Goal: Task Accomplishment & Management: Manage account settings

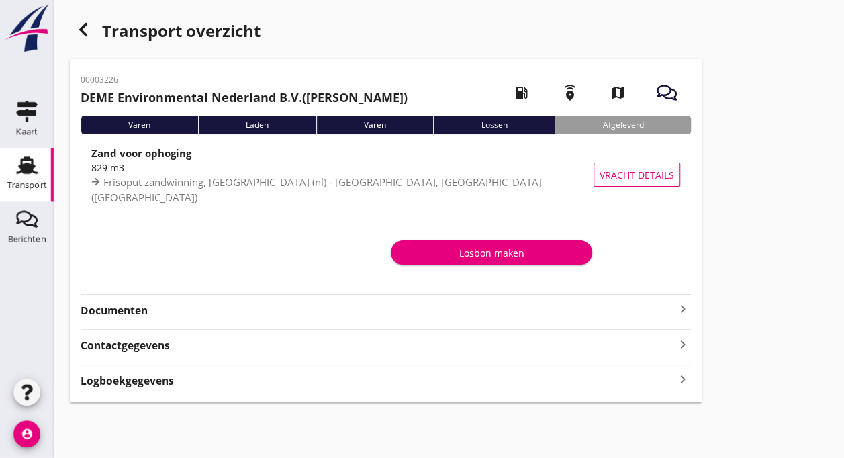
click at [25, 169] on use at bounding box center [26, 164] width 21 height 17
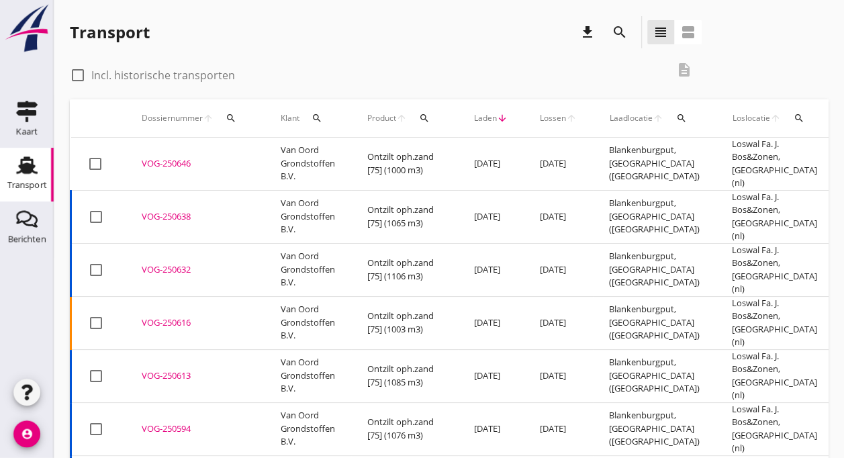
click at [166, 164] on td "VOG-250646 upload_file Drop hier uw bestand om het aan het dossier toe te voegen" at bounding box center [195, 164] width 139 height 53
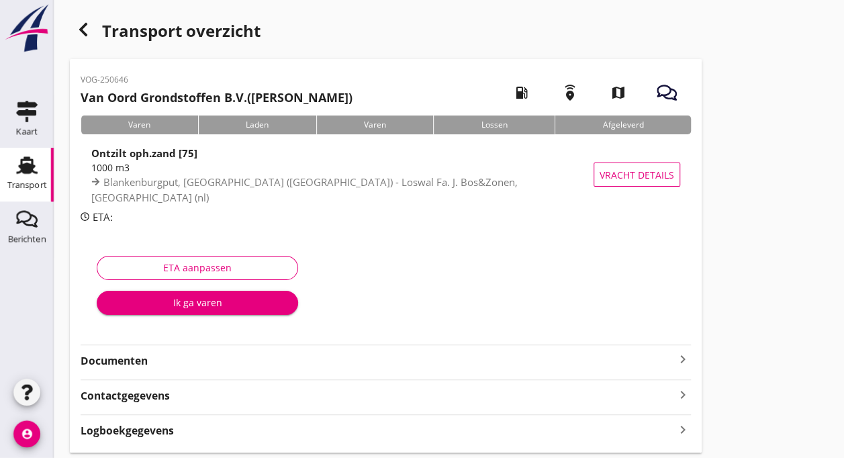
click at [28, 181] on div "Transport" at bounding box center [27, 185] width 40 height 9
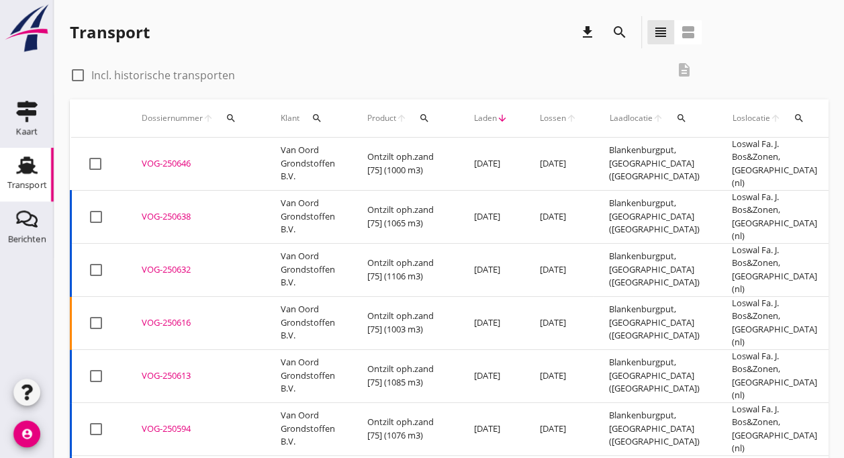
click at [149, 210] on div "VOG-250638" at bounding box center [195, 216] width 107 height 13
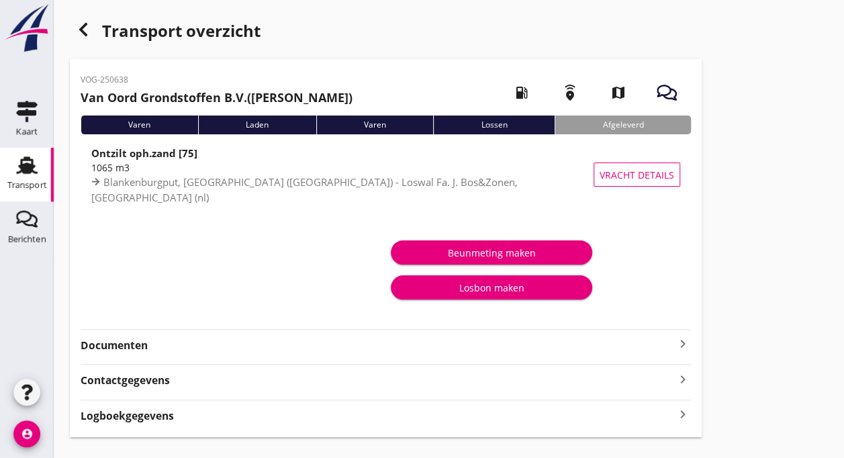
click at [39, 168] on div "Transport" at bounding box center [27, 164] width 32 height 21
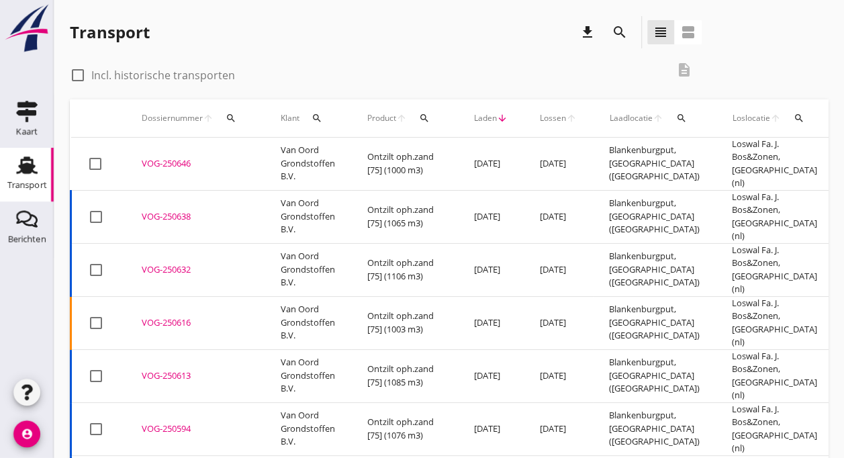
click at [307, 162] on td "Van Oord Grondstoffen B.V." at bounding box center [307, 164] width 87 height 53
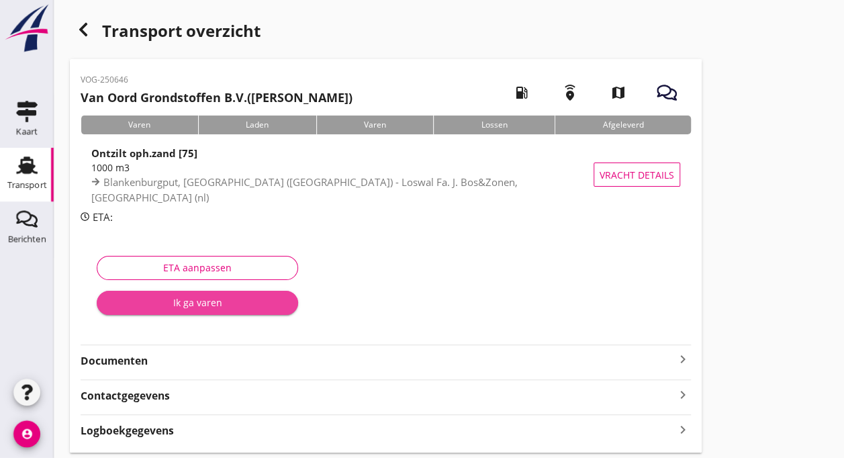
click at [195, 301] on div "Ik ga varen" at bounding box center [197, 302] width 180 height 14
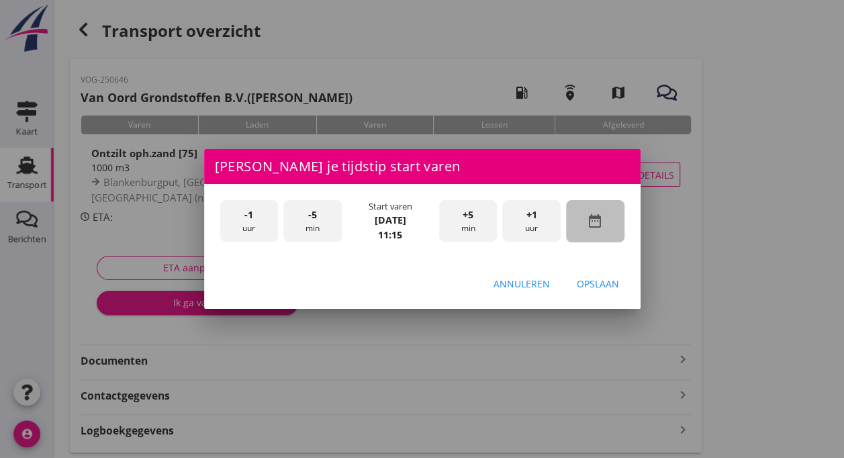
click at [595, 226] on icon "date_range" at bounding box center [595, 221] width 16 height 16
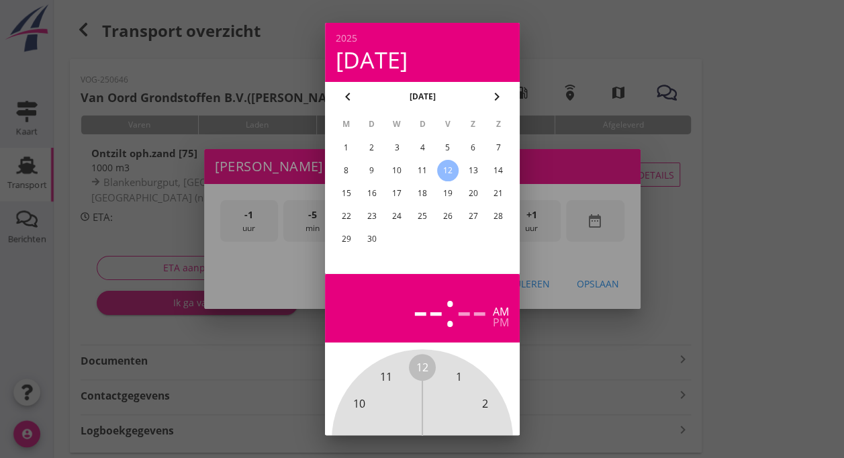
click at [421, 170] on div "11" at bounding box center [421, 170] width 21 height 21
click at [631, 355] on div at bounding box center [422, 229] width 844 height 458
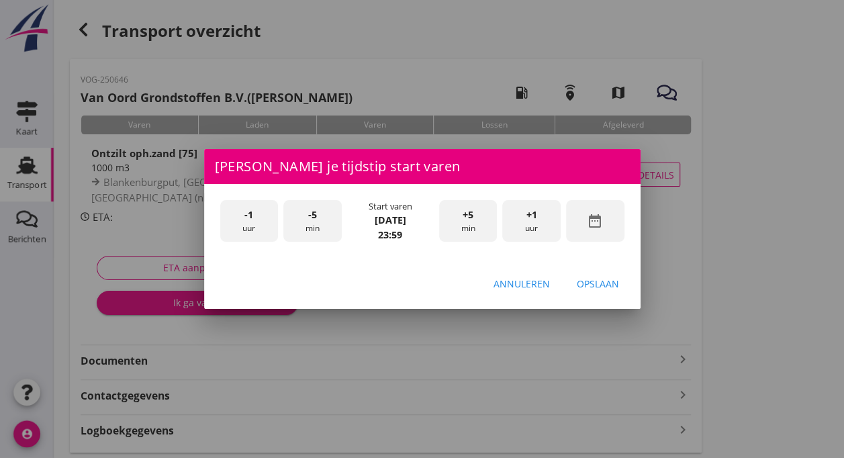
click at [254, 222] on div "-1 uur" at bounding box center [249, 221] width 58 height 42
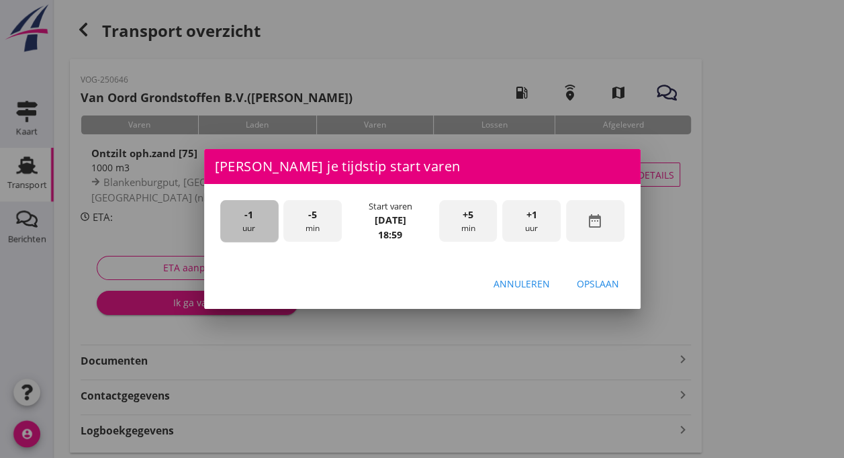
click at [254, 222] on div "-1 uur" at bounding box center [249, 221] width 58 height 42
click at [313, 219] on span "-5" at bounding box center [312, 214] width 9 height 15
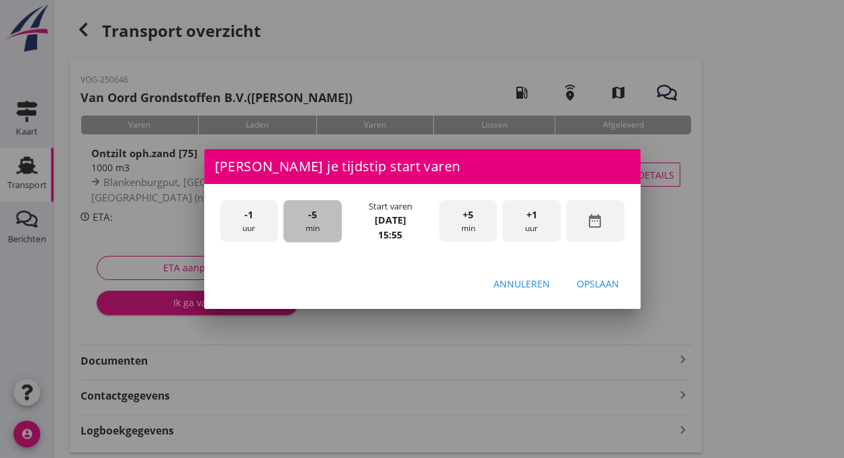
click at [313, 219] on span "-5" at bounding box center [312, 214] width 9 height 15
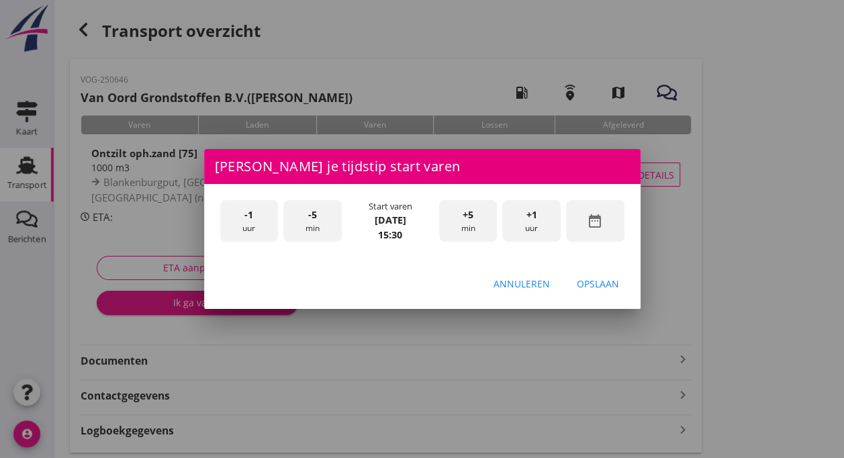
click at [589, 281] on div "Opslaan" at bounding box center [598, 284] width 42 height 14
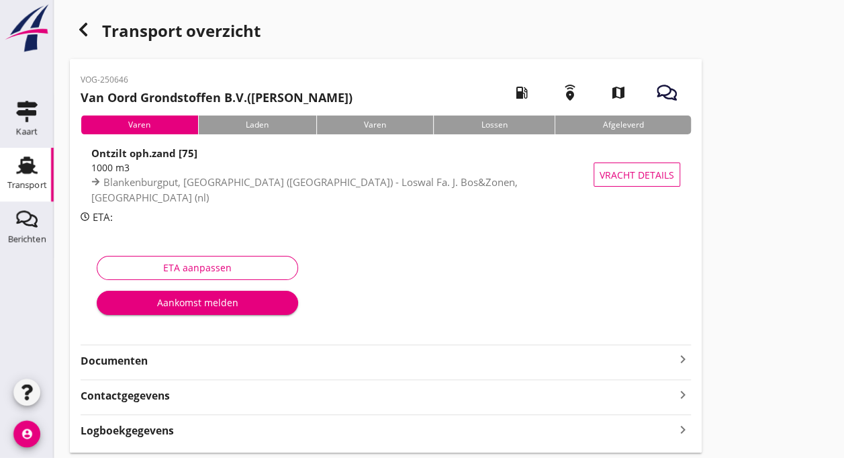
click at [227, 297] on div "Aankomst melden" at bounding box center [197, 302] width 180 height 14
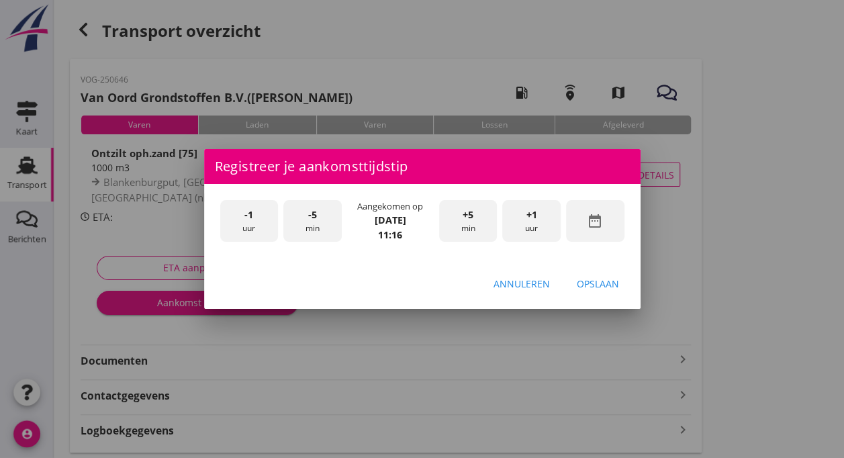
drag, startPoint x: 227, startPoint y: 297, endPoint x: 372, endPoint y: 357, distance: 157.4
click at [372, 357] on div at bounding box center [422, 229] width 844 height 458
click at [596, 224] on icon "date_range" at bounding box center [595, 221] width 16 height 16
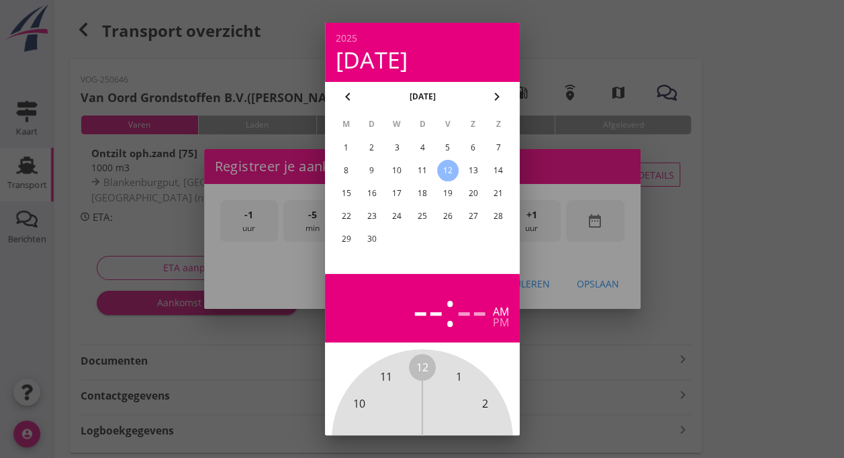
click at [421, 170] on div "11" at bounding box center [421, 170] width 21 height 21
click at [662, 241] on div at bounding box center [422, 229] width 844 height 458
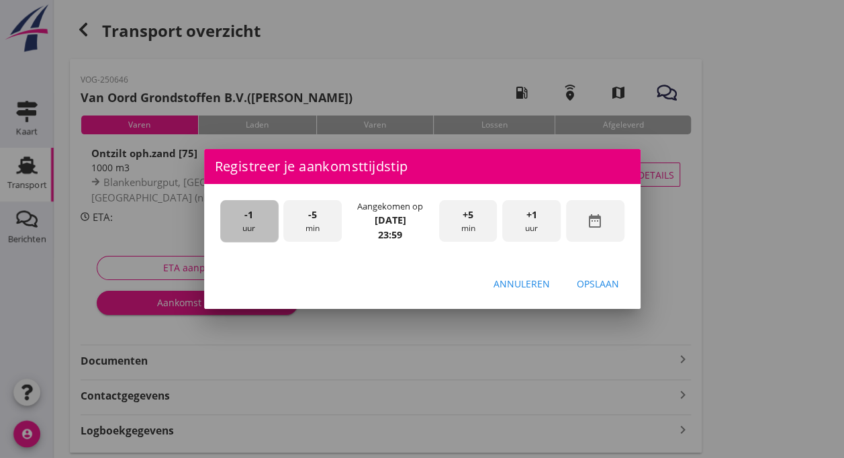
click at [248, 220] on span "-1" at bounding box center [248, 214] width 9 height 15
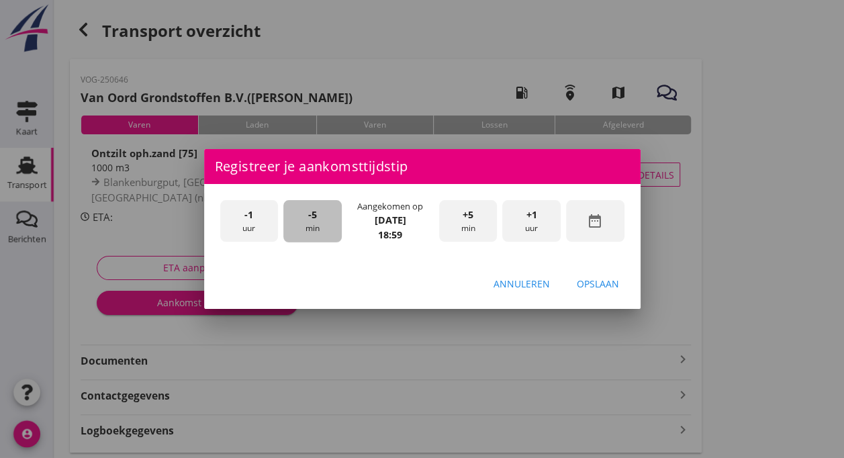
click at [313, 224] on div "-5 min" at bounding box center [312, 221] width 58 height 42
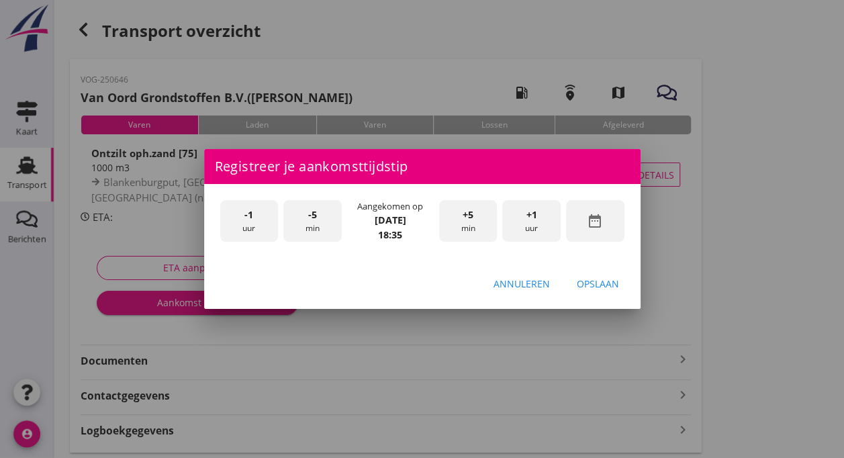
click at [310, 223] on div "-5 min" at bounding box center [312, 221] width 58 height 42
click at [593, 286] on div "Opslaan" at bounding box center [598, 284] width 42 height 14
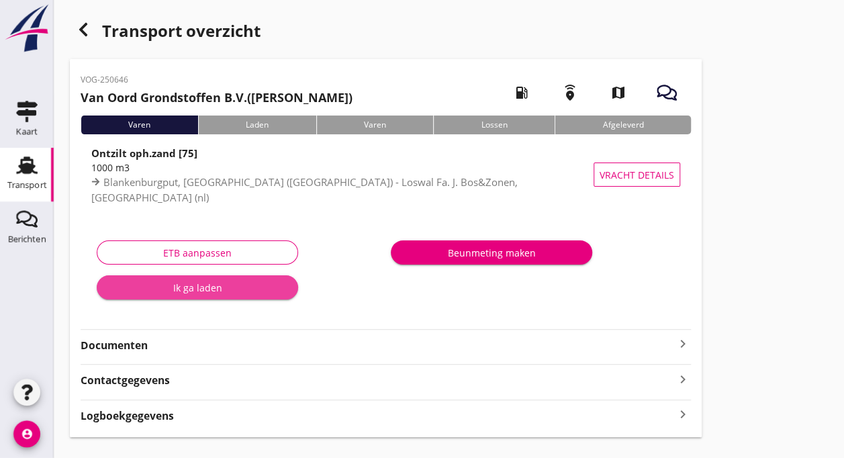
click at [213, 285] on div "Ik ga laden" at bounding box center [197, 288] width 180 height 14
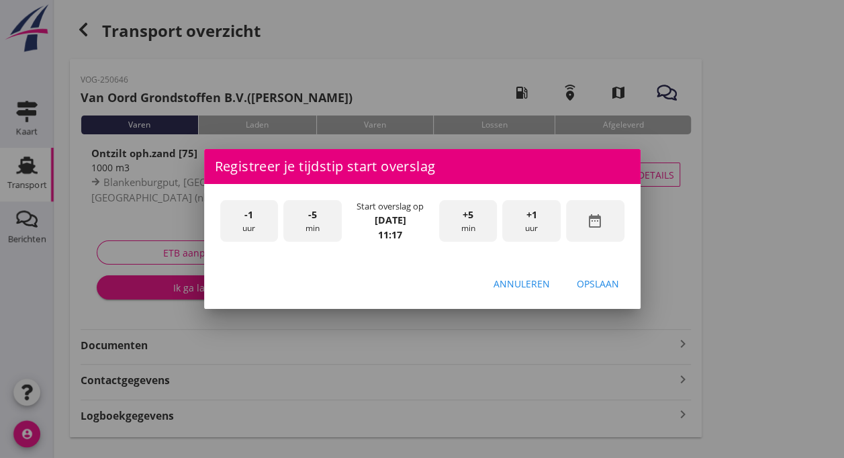
click at [597, 220] on icon "date_range" at bounding box center [595, 221] width 16 height 16
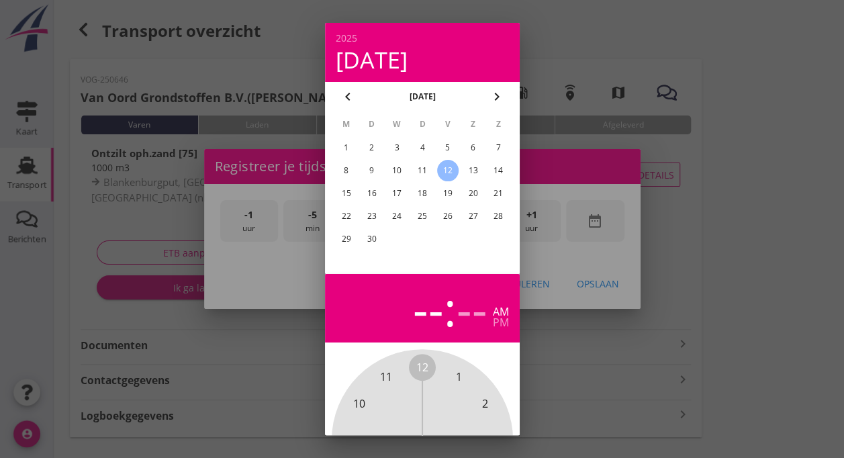
click at [418, 174] on div "11" at bounding box center [421, 170] width 21 height 21
click at [634, 366] on div at bounding box center [422, 229] width 844 height 458
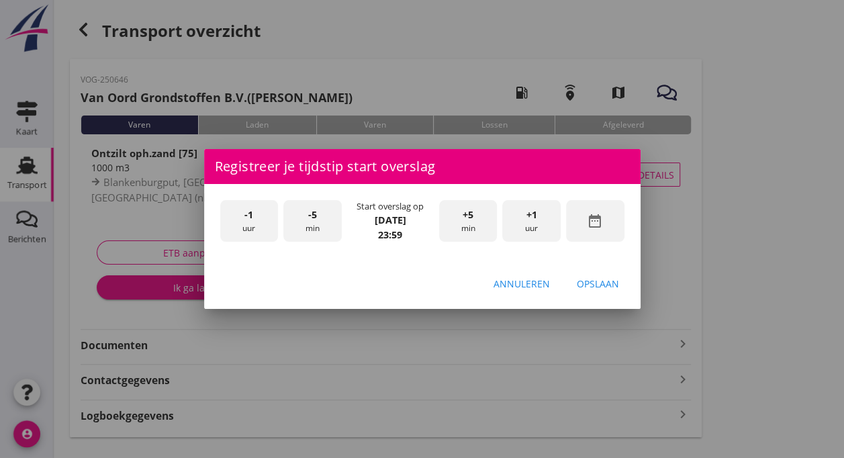
click at [244, 222] on div "-1 uur" at bounding box center [249, 221] width 58 height 42
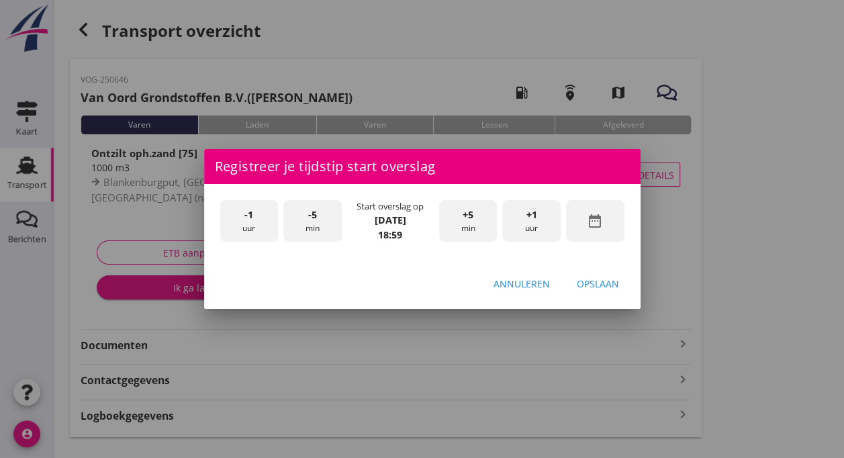
click at [315, 218] on span "-5" at bounding box center [312, 214] width 9 height 15
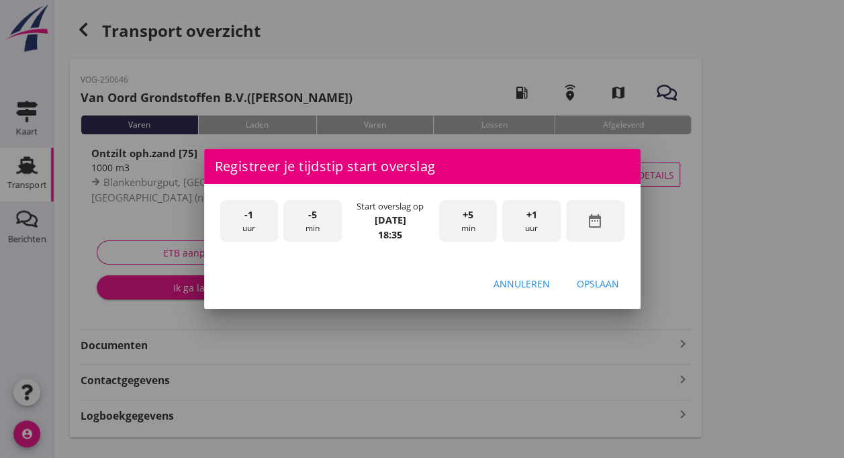
click at [315, 218] on span "-5" at bounding box center [312, 214] width 9 height 15
click at [605, 287] on div "Opslaan" at bounding box center [598, 284] width 42 height 14
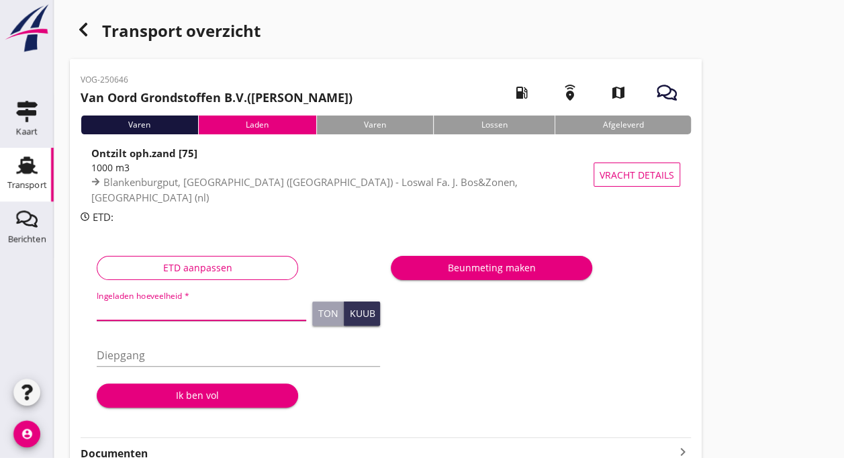
click at [132, 310] on input "Ingeladen hoeveelheid *" at bounding box center [201, 309] width 209 height 21
type input "1003"
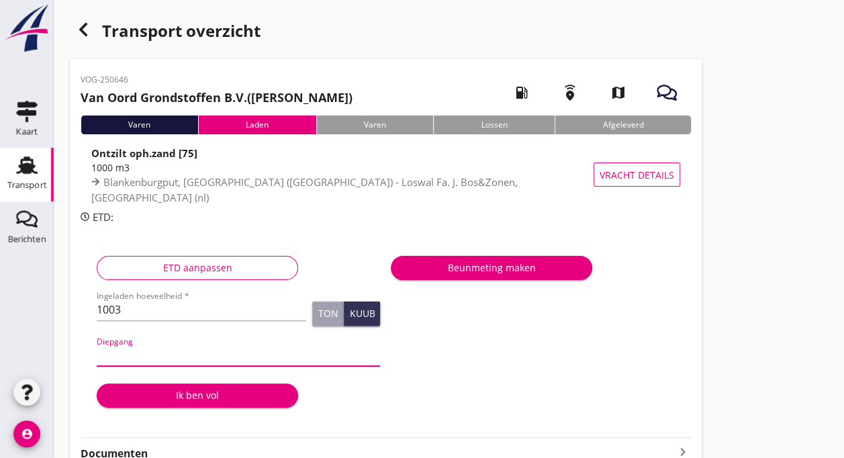
click at [144, 357] on input "Diepgang" at bounding box center [238, 354] width 283 height 21
type input "360"
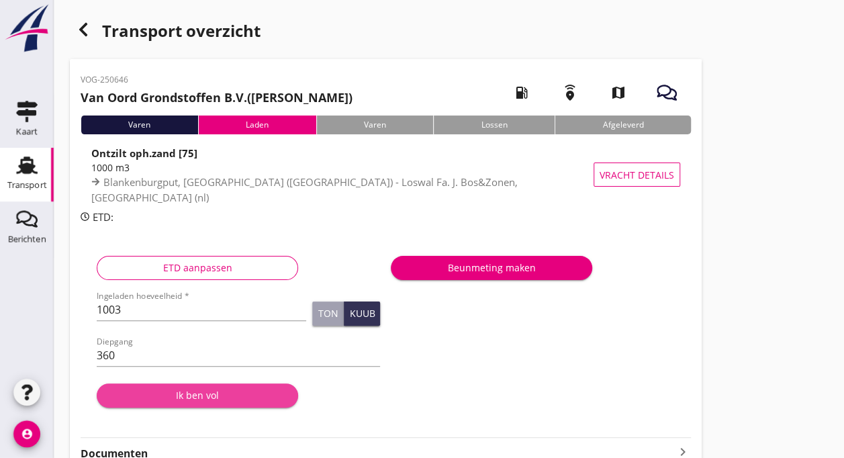
click at [188, 403] on button "Ik ben vol" at bounding box center [197, 395] width 201 height 24
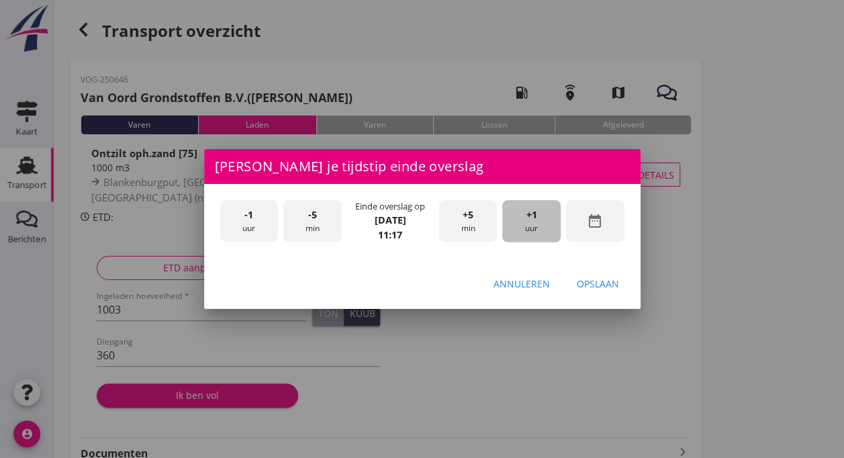
click at [523, 224] on div "+1 uur" at bounding box center [531, 221] width 58 height 42
click at [596, 224] on icon "date_range" at bounding box center [595, 221] width 16 height 16
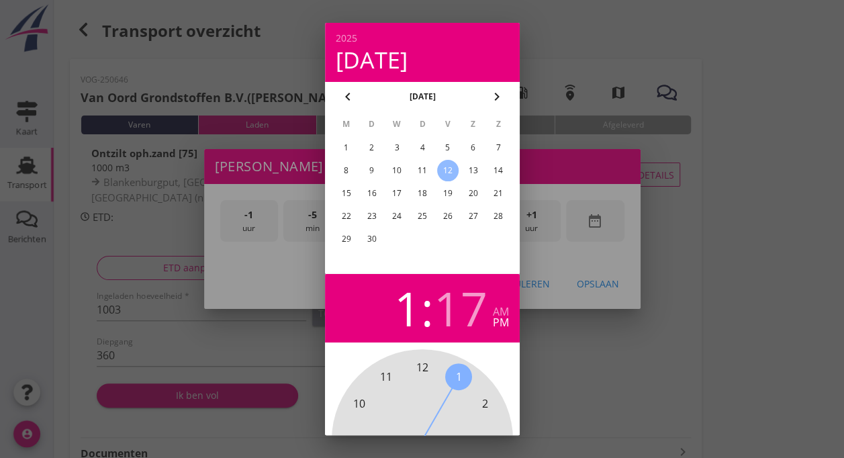
click at [419, 173] on div "11" at bounding box center [421, 170] width 21 height 21
click at [704, 272] on div at bounding box center [422, 229] width 844 height 458
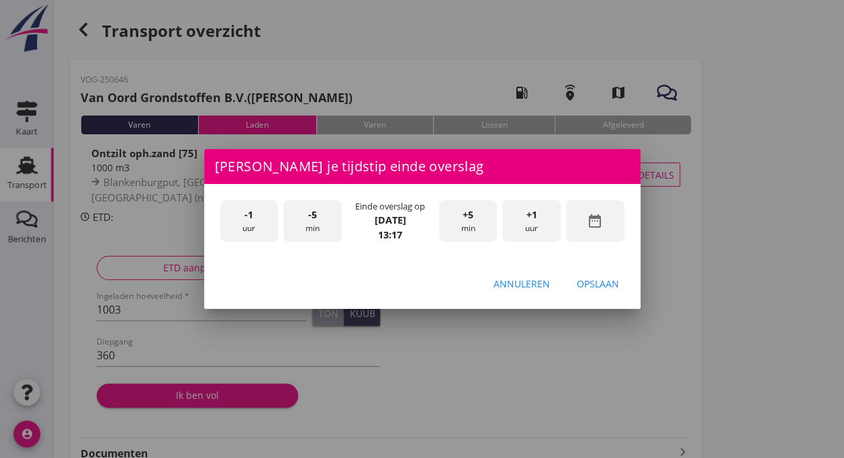
click at [529, 223] on div "+1 uur" at bounding box center [531, 221] width 58 height 42
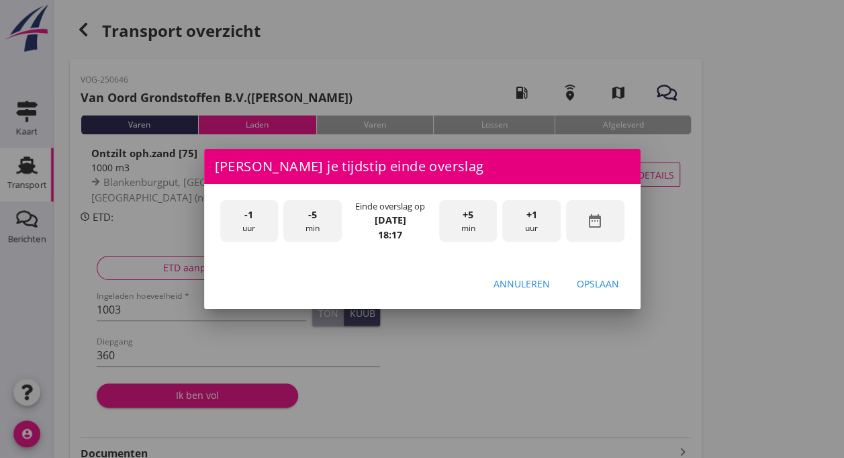
click at [529, 223] on div "+1 uur" at bounding box center [531, 221] width 58 height 42
click at [308, 216] on span "-5" at bounding box center [312, 214] width 9 height 15
click at [598, 287] on div "Opslaan" at bounding box center [598, 284] width 42 height 14
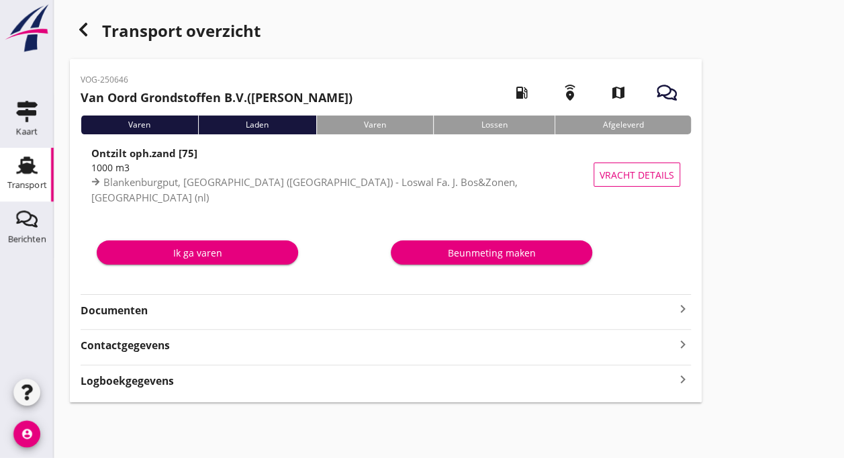
click at [193, 252] on div "Ik ga varen" at bounding box center [197, 253] width 180 height 14
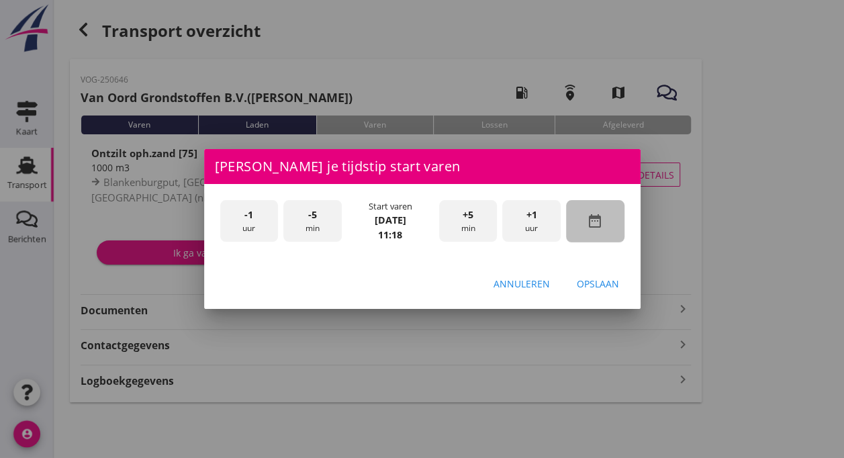
click at [594, 224] on icon "date_range" at bounding box center [595, 221] width 16 height 16
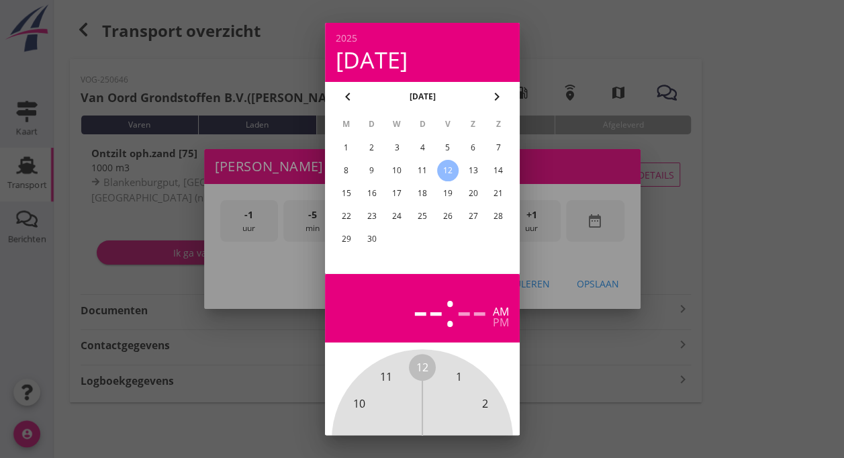
click at [420, 173] on div "11" at bounding box center [421, 170] width 21 height 21
click at [679, 246] on div at bounding box center [422, 229] width 844 height 458
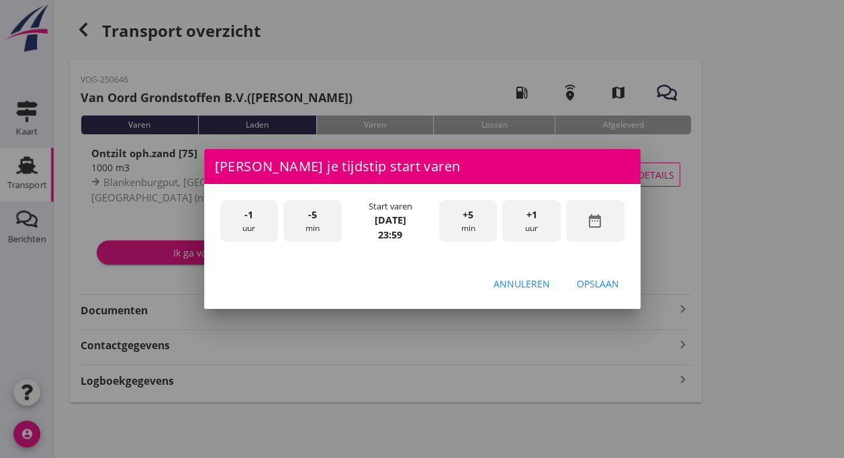
click at [247, 222] on div "-1 uur" at bounding box center [249, 221] width 58 height 42
click at [325, 221] on div "-5 min" at bounding box center [312, 221] width 58 height 42
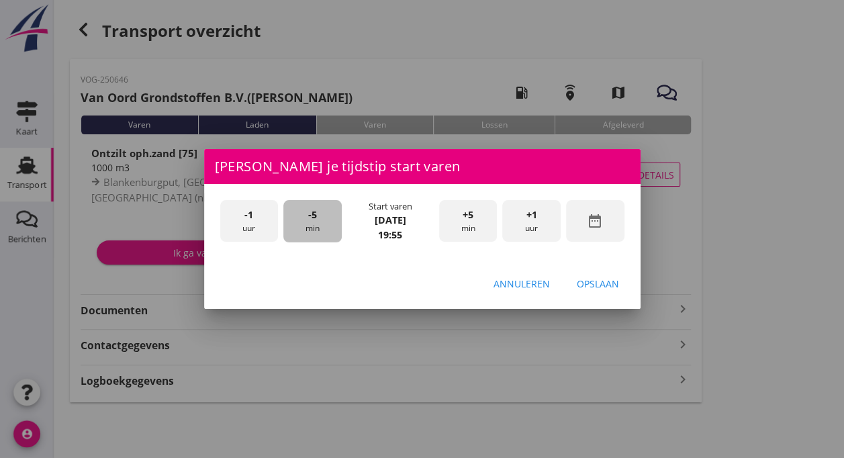
click at [325, 221] on div "-5 min" at bounding box center [312, 221] width 58 height 42
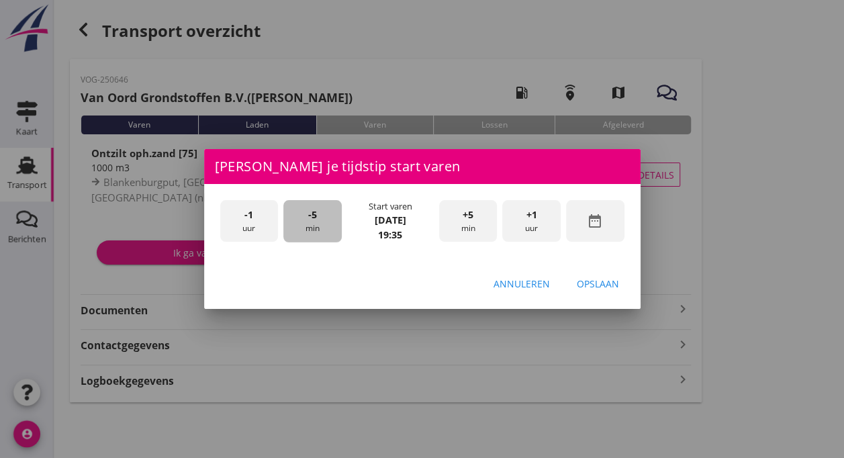
click at [325, 221] on div "-5 min" at bounding box center [312, 221] width 58 height 42
click at [587, 287] on div "Opslaan" at bounding box center [598, 284] width 42 height 14
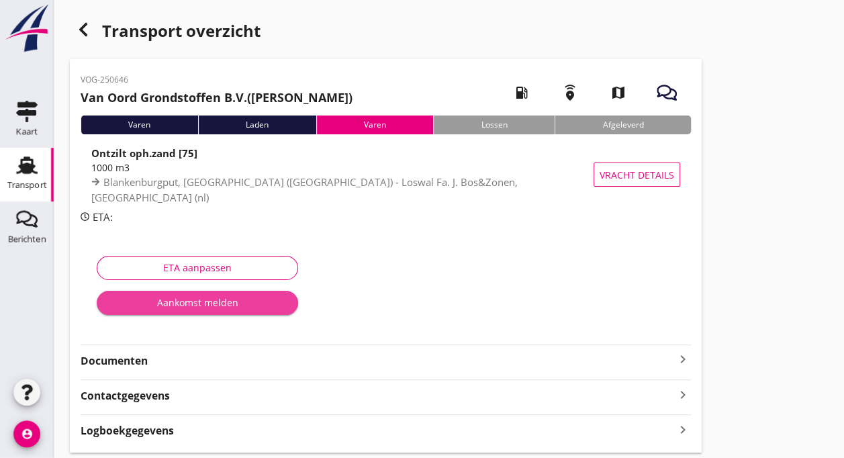
click at [210, 302] on div "Aankomst melden" at bounding box center [197, 302] width 180 height 14
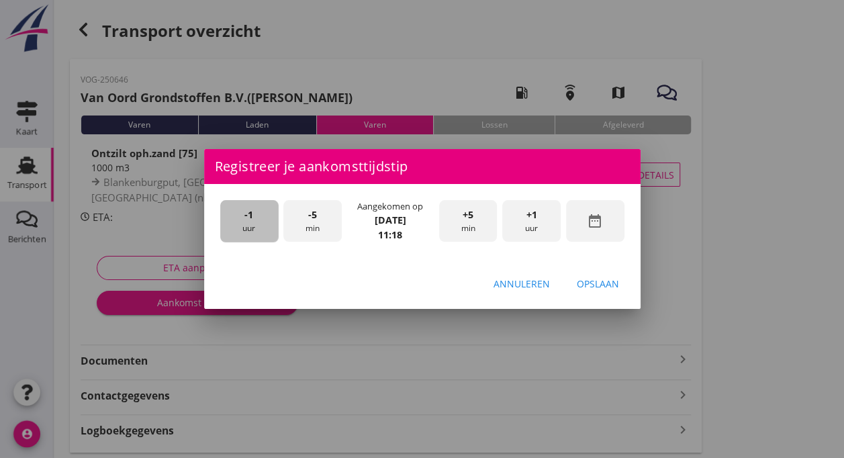
click at [248, 221] on div "-1 uur" at bounding box center [249, 221] width 58 height 42
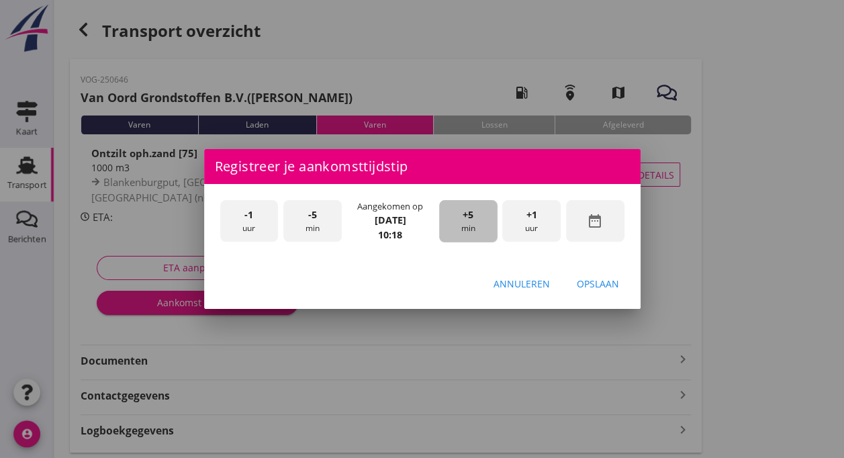
click at [467, 223] on div "+5 min" at bounding box center [468, 221] width 58 height 42
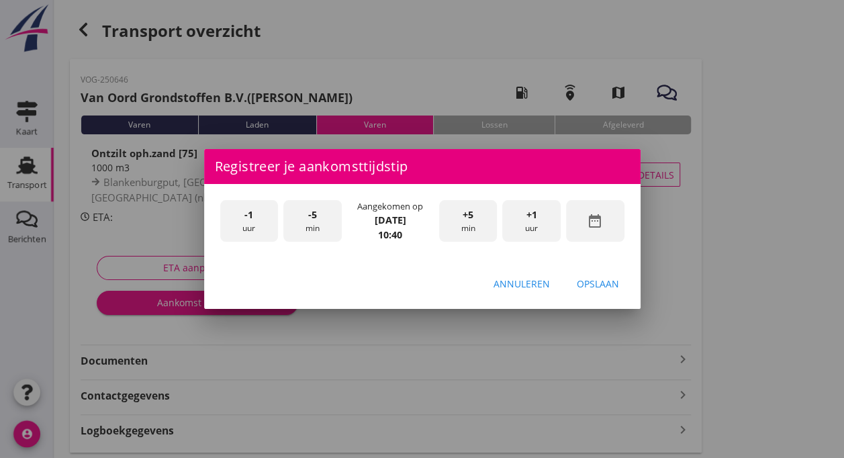
click at [467, 223] on div "+5 min" at bounding box center [468, 221] width 58 height 42
click at [606, 287] on div "Opslaan" at bounding box center [598, 284] width 42 height 14
